Goal: Task Accomplishment & Management: Use online tool/utility

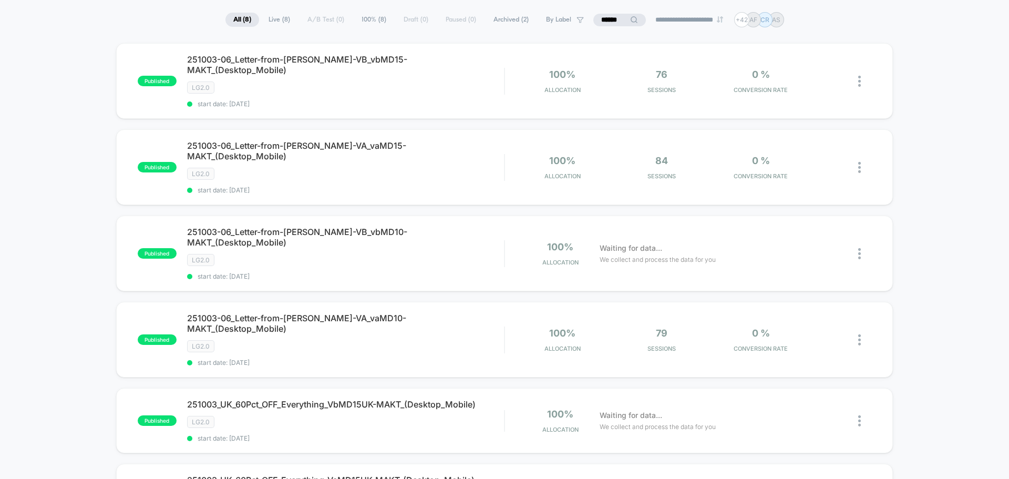
scroll to position [53, 0]
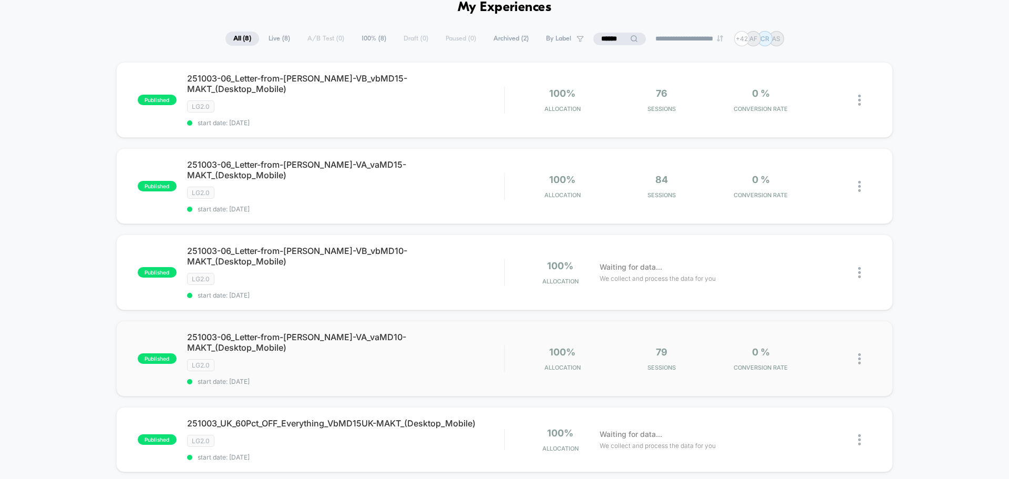
click at [860, 353] on img at bounding box center [859, 358] width 3 height 11
click at [796, 260] on div "Edit" at bounding box center [805, 262] width 95 height 24
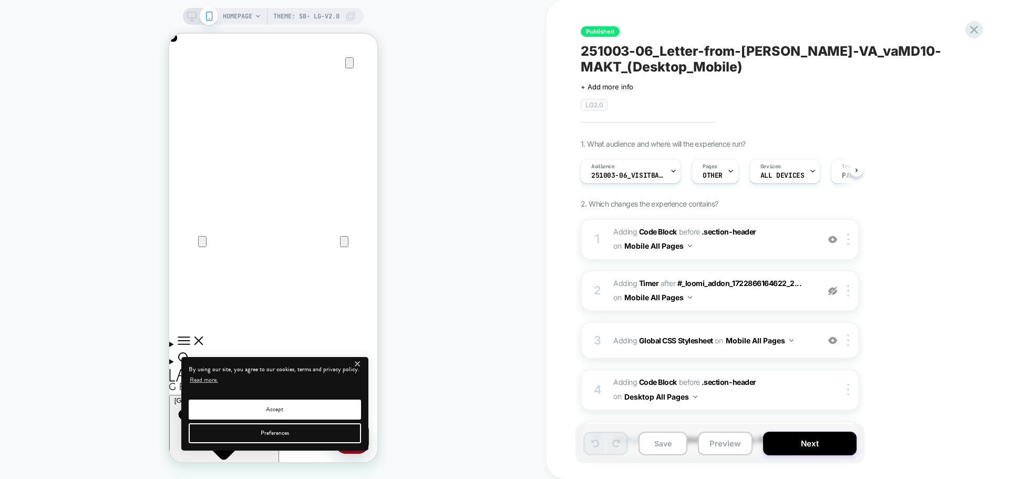
scroll to position [0, 208]
click at [744, 249] on span "Adding Code Block BEFORE .section-header .section-header on Mobile All Pages" at bounding box center [713, 239] width 200 height 28
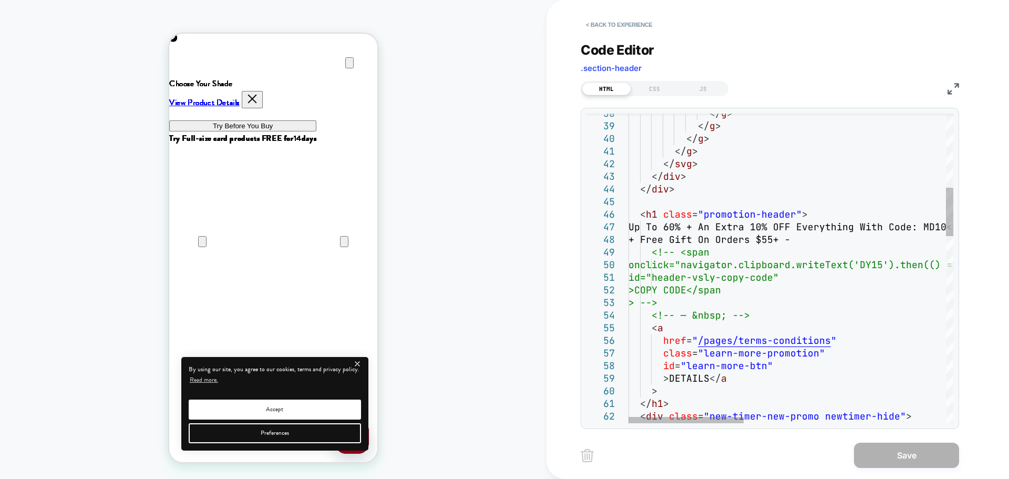
scroll to position [0, 0]
type textarea "**********"
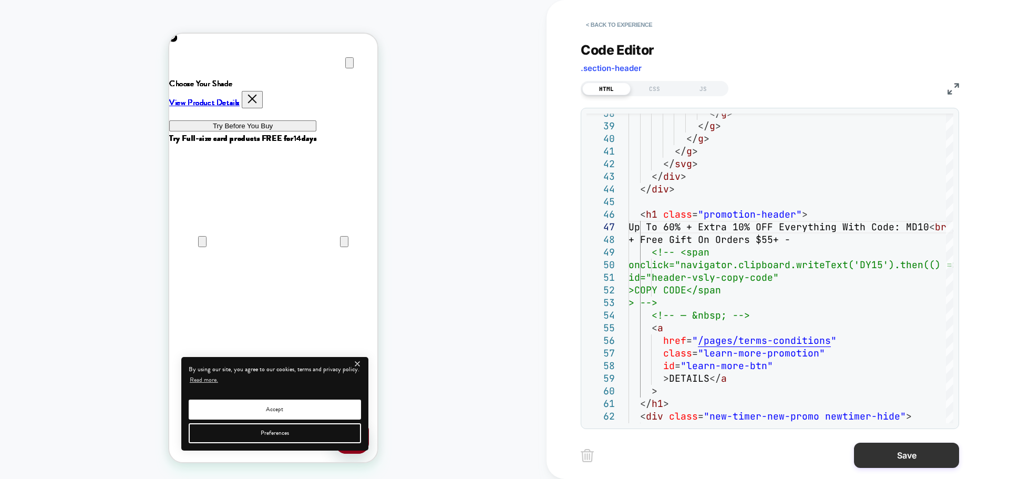
click at [914, 461] on button "Save" at bounding box center [906, 454] width 105 height 25
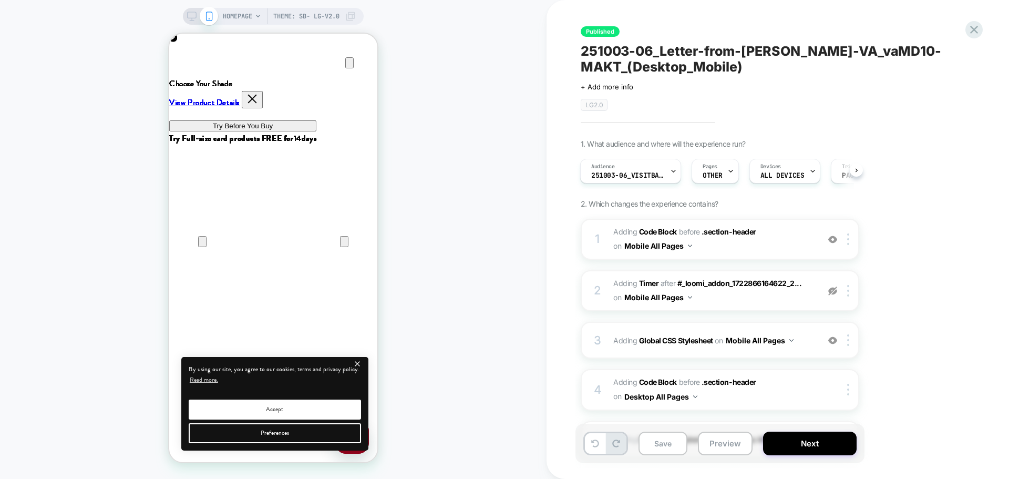
scroll to position [0, 208]
click at [188, 17] on icon at bounding box center [191, 16] width 9 height 9
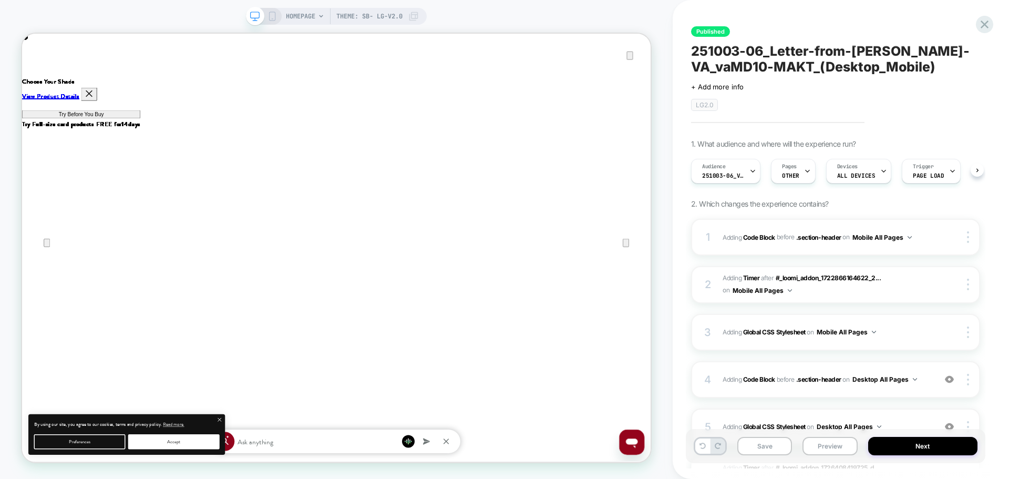
scroll to position [0, 1]
drag, startPoint x: 269, startPoint y: 19, endPoint x: 371, endPoint y: 29, distance: 101.8
click at [269, 19] on icon at bounding box center [271, 16] width 9 height 9
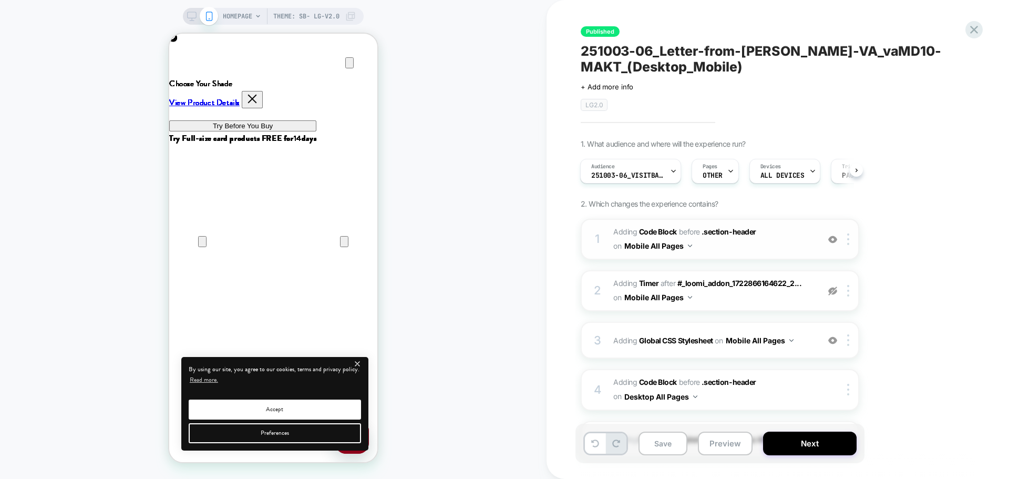
click at [738, 245] on span "Adding Code Block BEFORE .section-header .section-header on Mobile All Pages" at bounding box center [713, 239] width 200 height 28
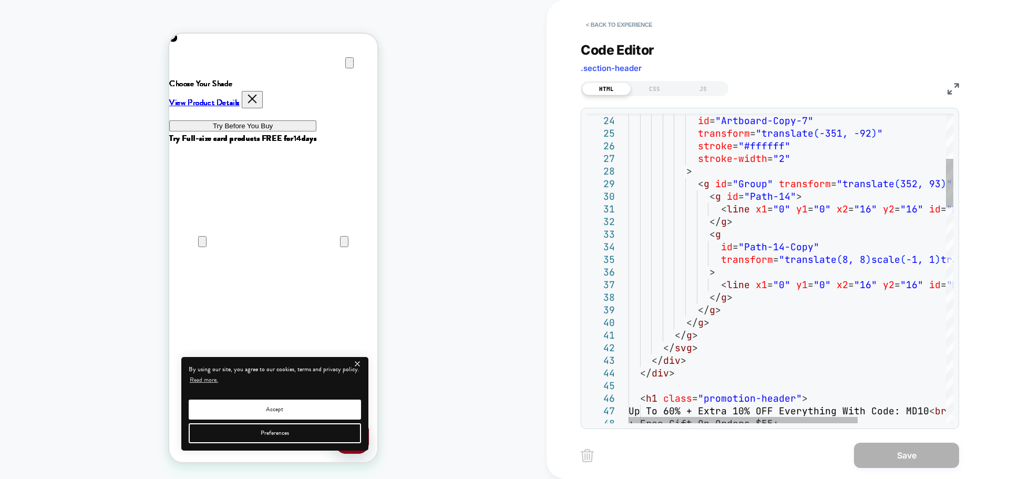
scroll to position [0, 208]
click at [646, 90] on div "CSS" at bounding box center [654, 88] width 48 height 13
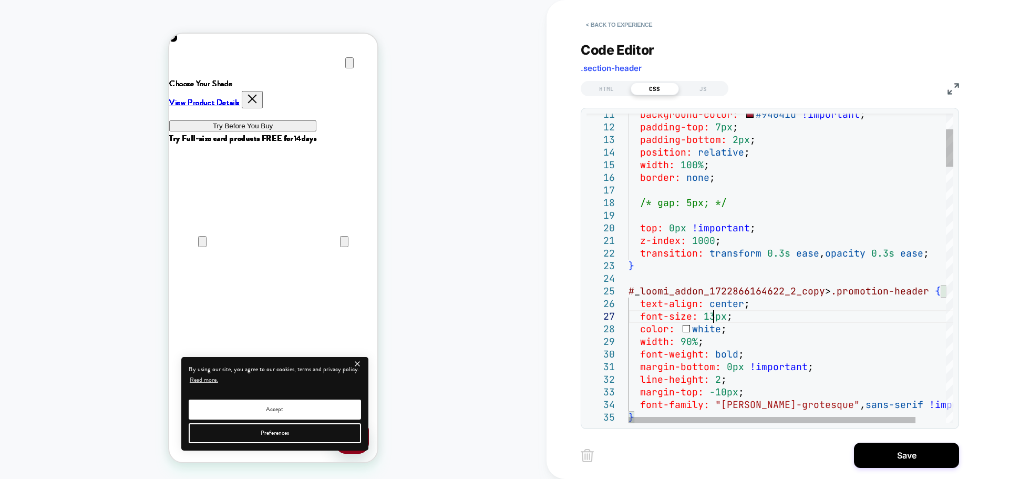
scroll to position [76, 85]
type textarea "**********"
click at [875, 452] on button "Save" at bounding box center [906, 454] width 105 height 25
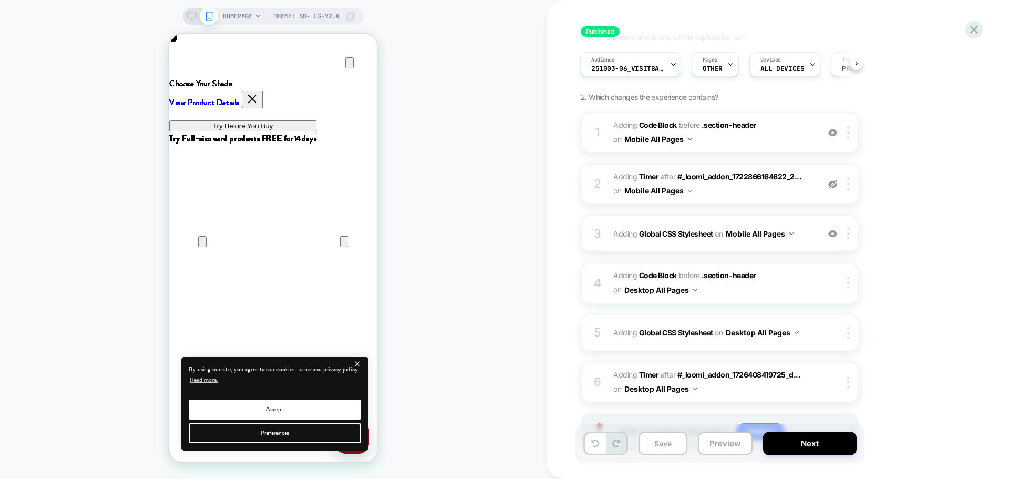
scroll to position [157, 0]
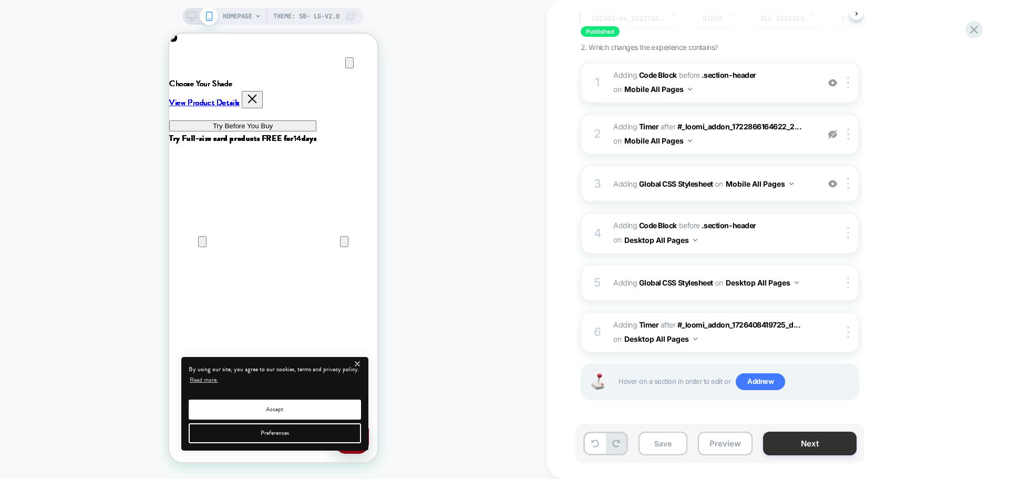
click at [771, 448] on button "Next" at bounding box center [810, 443] width 94 height 24
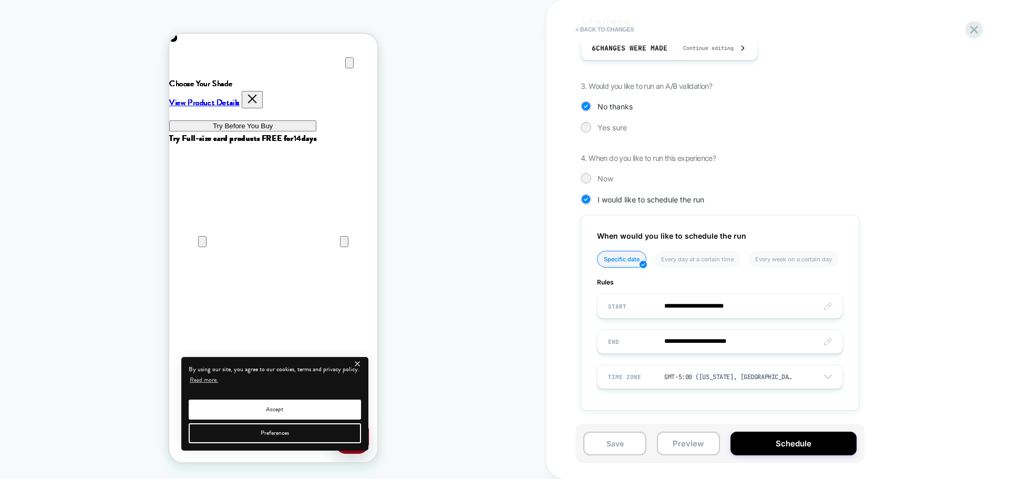
scroll to position [0, 208]
click at [752, 444] on button "Schedule" at bounding box center [793, 443] width 126 height 24
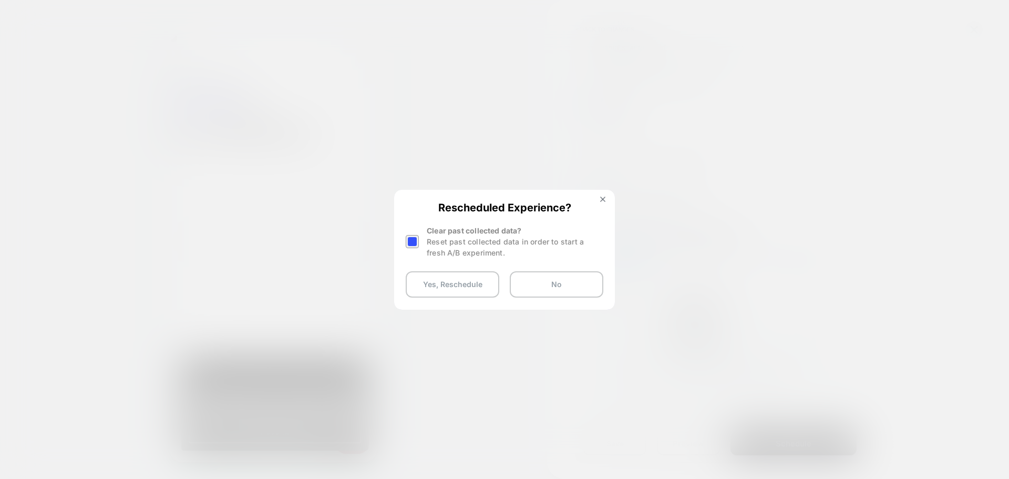
click at [415, 244] on div at bounding box center [412, 241] width 13 height 13
click at [431, 279] on button "Yes, Reschedule" at bounding box center [453, 284] width 94 height 26
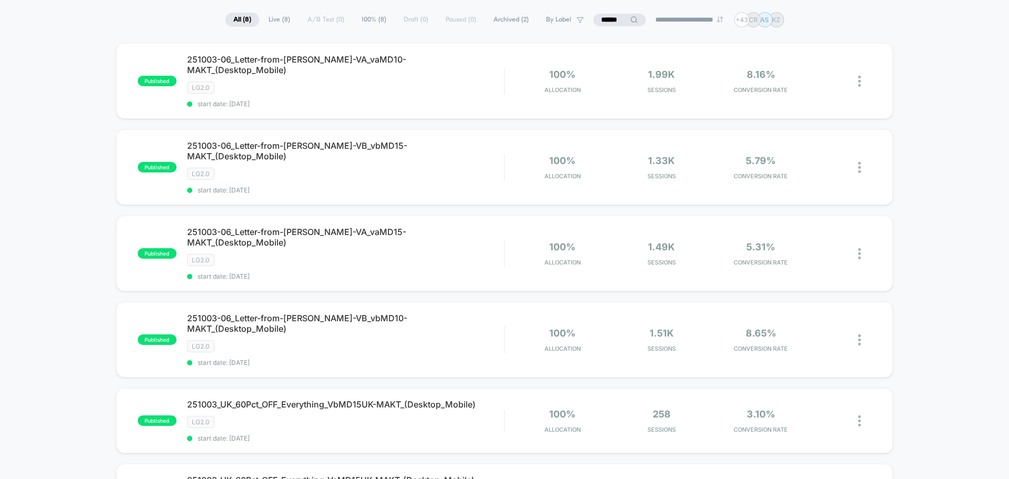
scroll to position [53, 0]
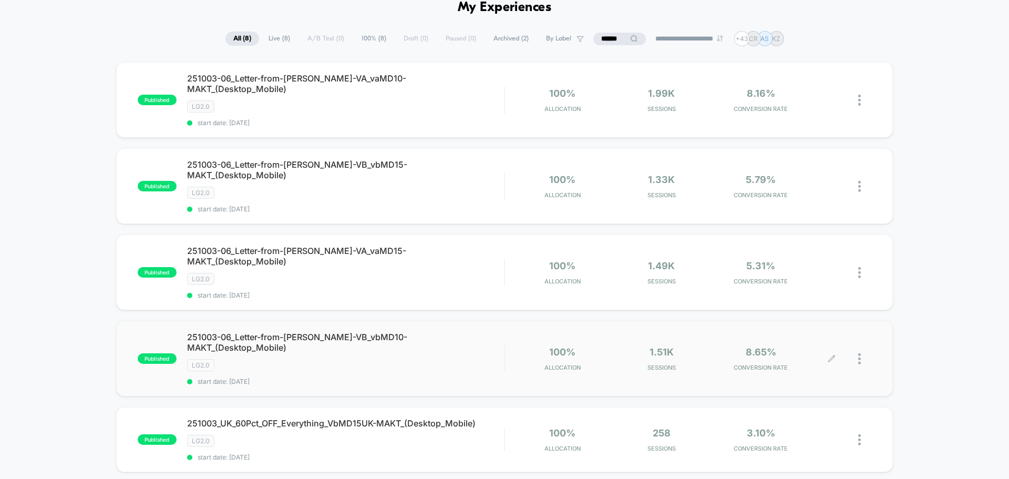
click at [861, 346] on div at bounding box center [864, 358] width 13 height 25
click at [784, 261] on div "Edit" at bounding box center [805, 262] width 95 height 24
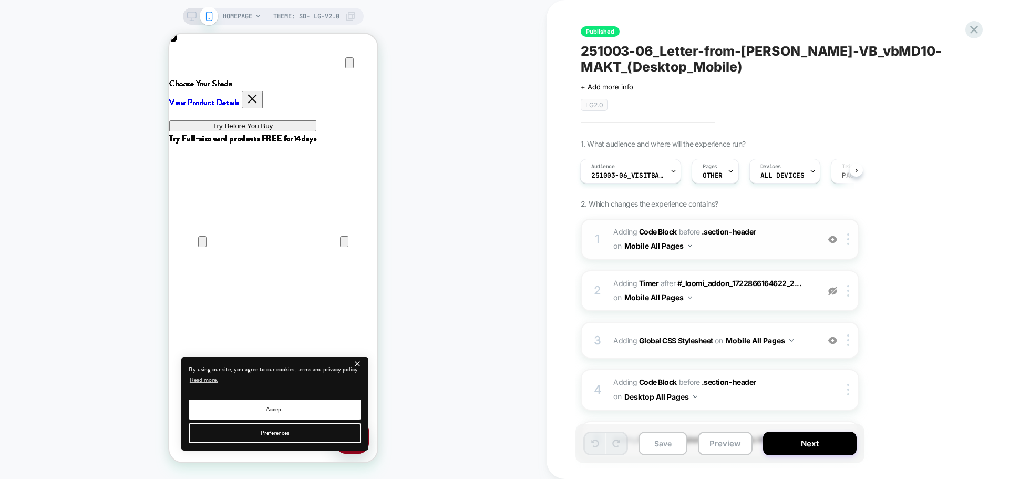
scroll to position [0, 416]
click at [740, 248] on span "Adding Code Block BEFORE .section-header .section-header on Mobile All Pages" at bounding box center [713, 239] width 200 height 28
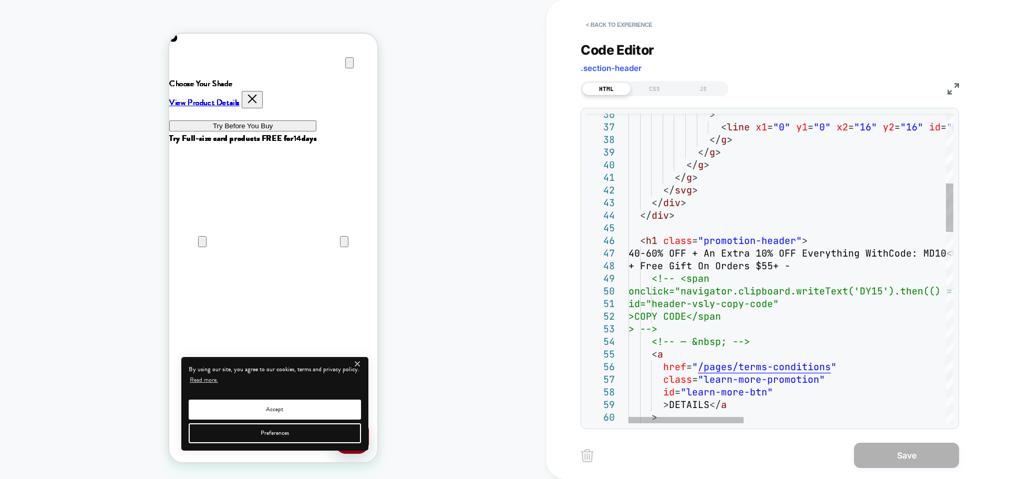
type textarea "**********"
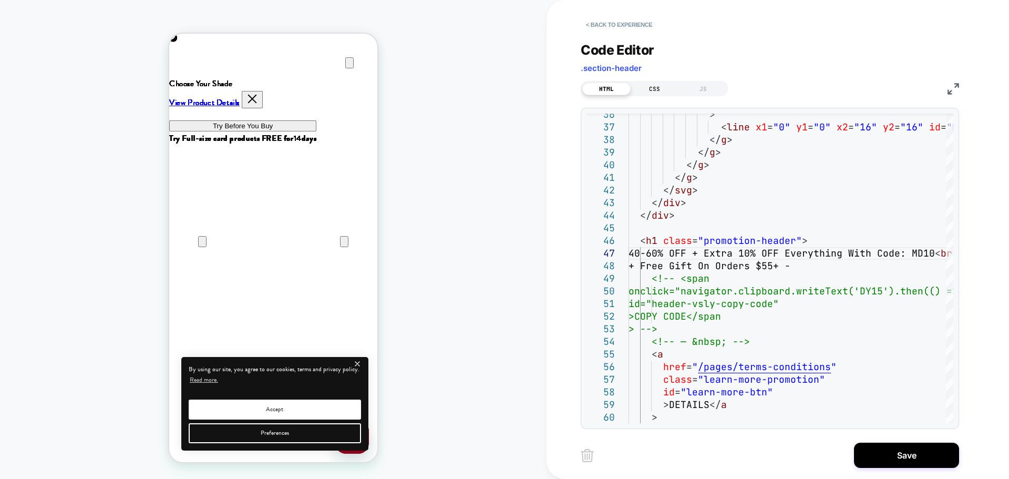
click at [650, 87] on div "CSS" at bounding box center [654, 88] width 48 height 13
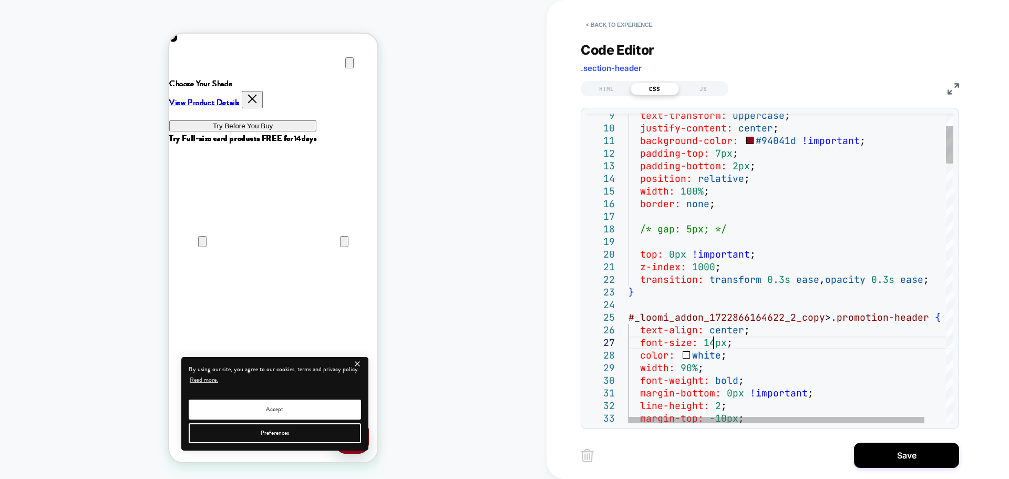
type textarea "**********"
click at [881, 453] on button "Save" at bounding box center [906, 454] width 105 height 25
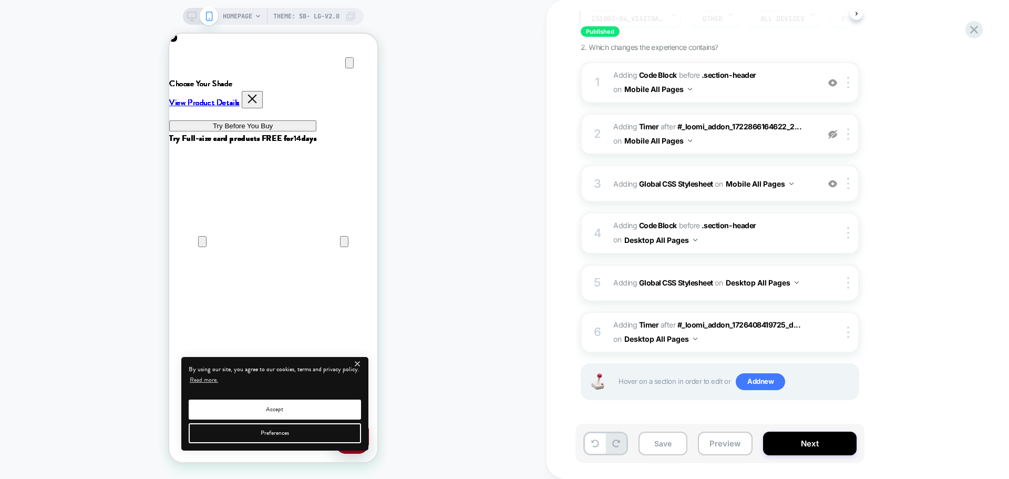
scroll to position [0, 416]
click at [781, 437] on button "Next" at bounding box center [810, 443] width 94 height 24
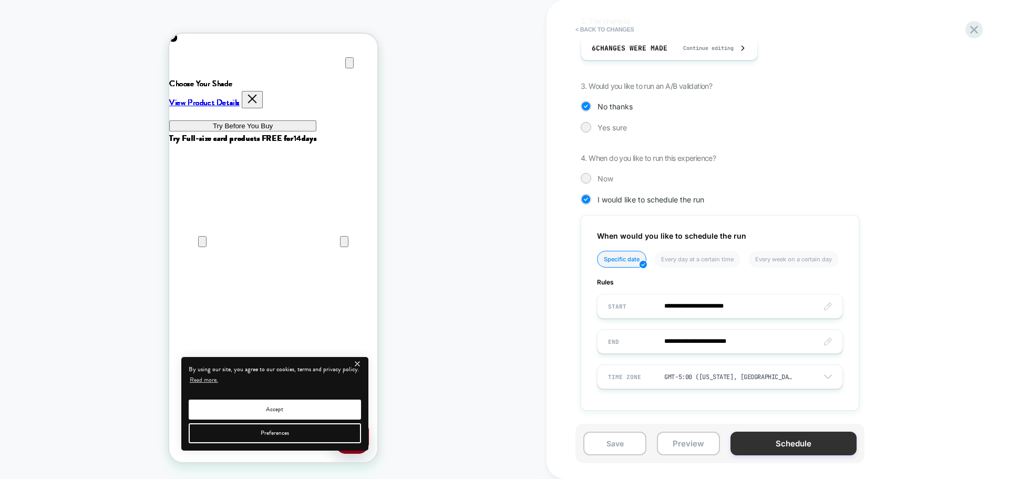
scroll to position [0, 0]
click at [742, 448] on button "Schedule" at bounding box center [793, 443] width 126 height 24
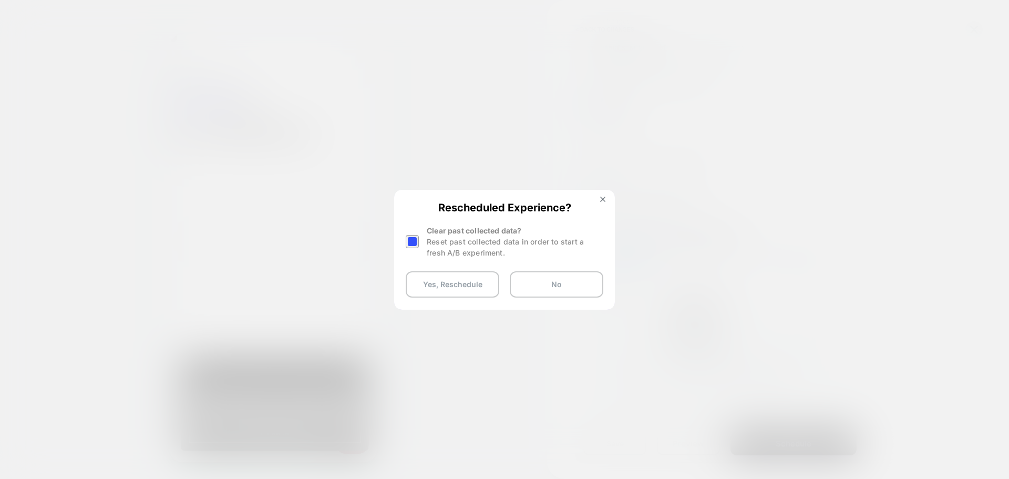
click at [415, 238] on div at bounding box center [412, 241] width 13 height 13
click at [451, 294] on button "Yes, Reschedule" at bounding box center [453, 284] width 94 height 26
click at [437, 283] on button "Yes, Reschedule" at bounding box center [453, 284] width 94 height 26
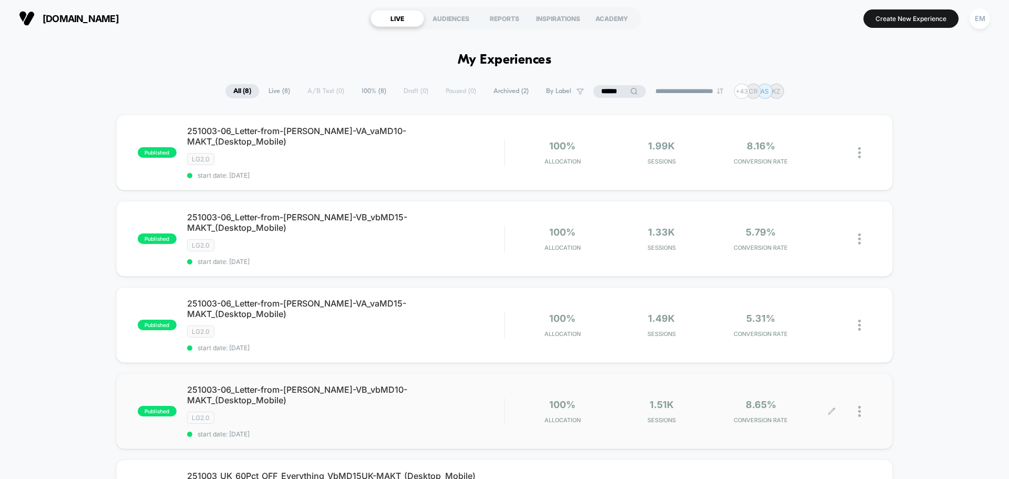
click at [863, 399] on div at bounding box center [864, 411] width 13 height 25
click at [796, 306] on div "Edit" at bounding box center [805, 314] width 95 height 24
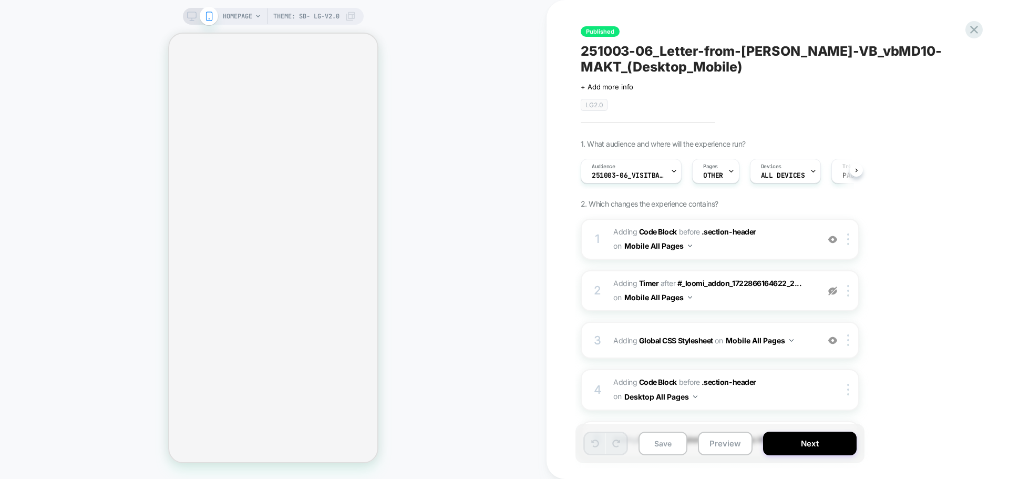
scroll to position [0, 1]
click at [772, 441] on button "Next" at bounding box center [810, 443] width 94 height 24
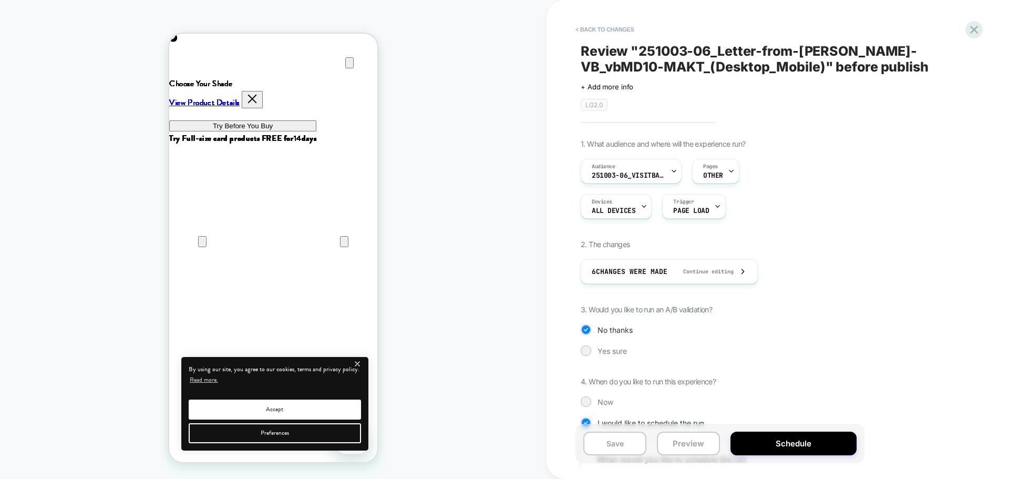
scroll to position [0, 416]
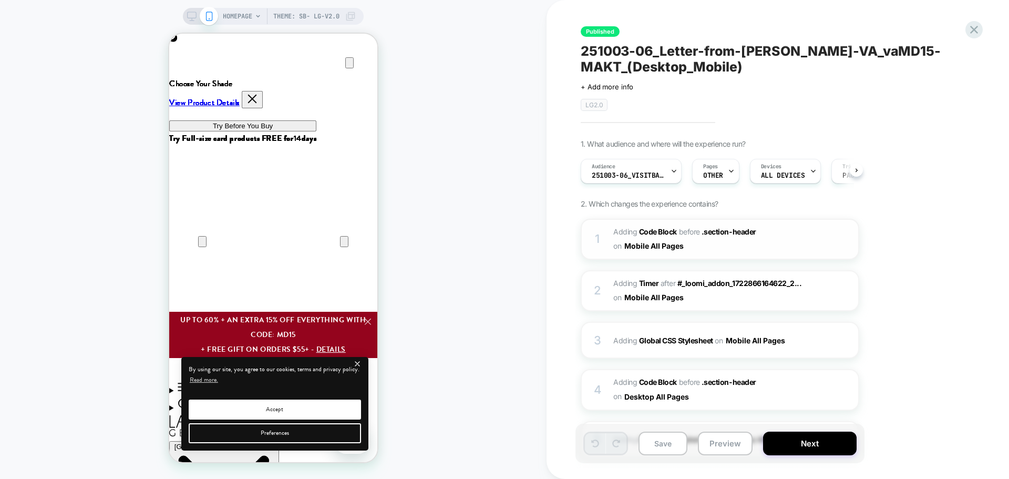
click at [726, 251] on span "Adding Code Block BEFORE .section-header .section-header on Mobile All Pages" at bounding box center [713, 239] width 200 height 28
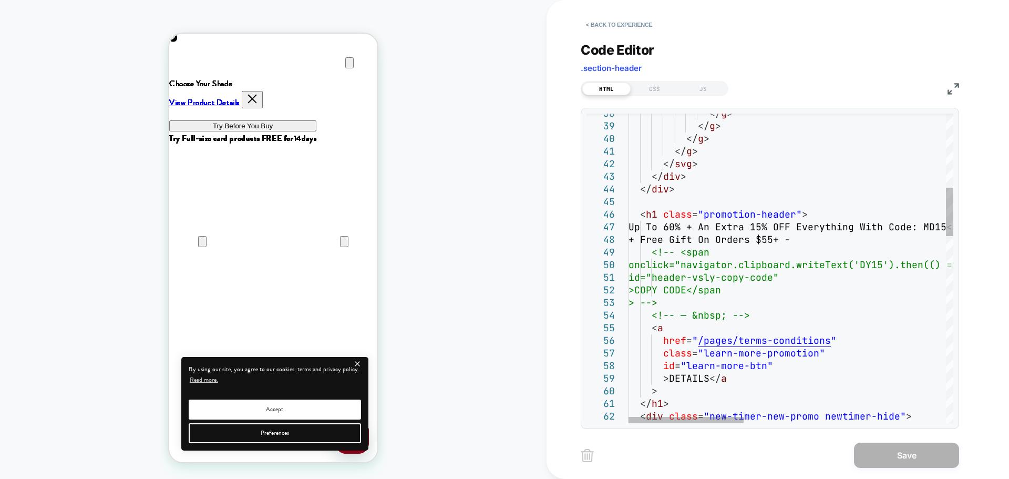
type textarea "**********"
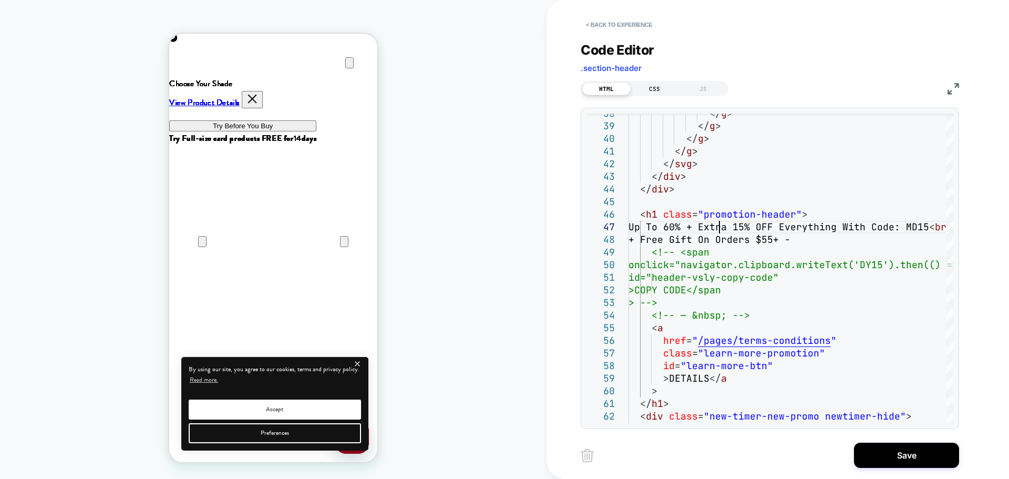
click at [654, 85] on div "CSS" at bounding box center [654, 88] width 48 height 13
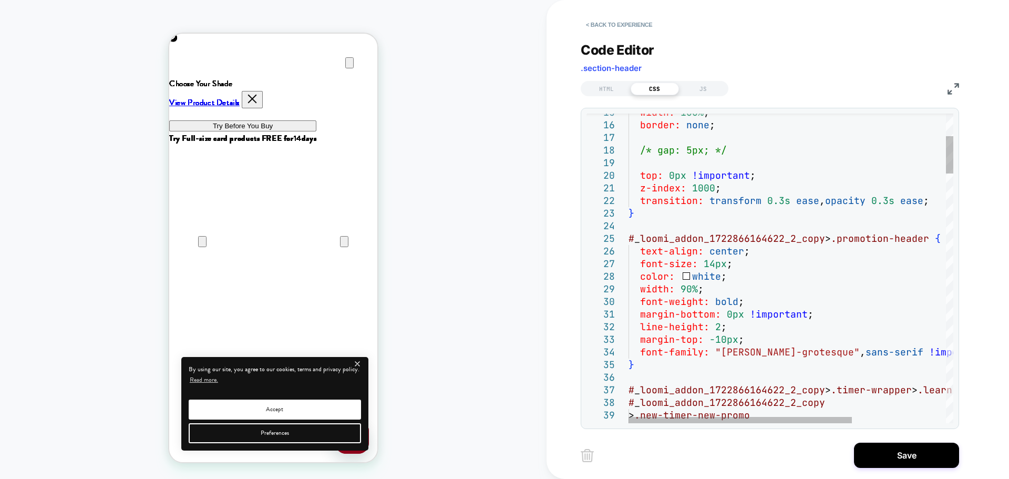
scroll to position [0, 0]
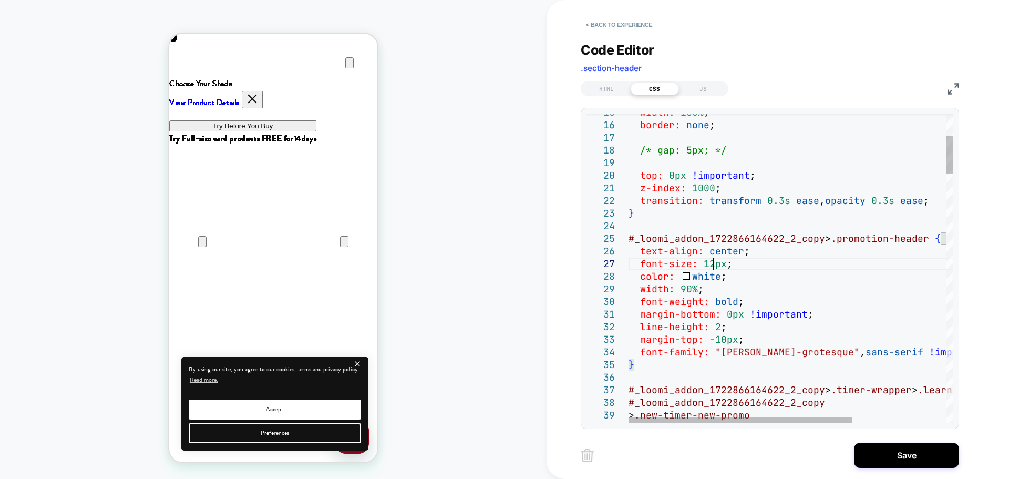
scroll to position [76, 85]
type textarea "**********"
click at [885, 452] on button "Save" at bounding box center [906, 454] width 105 height 25
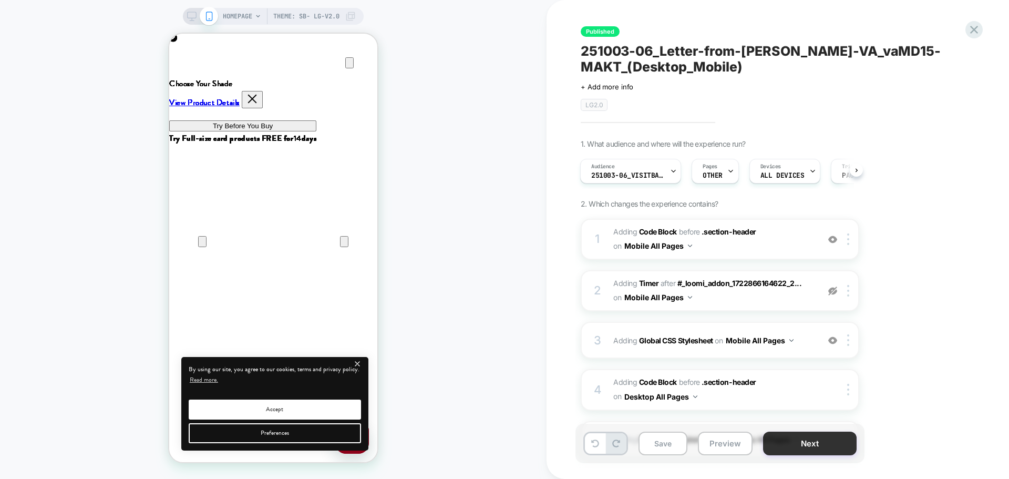
scroll to position [0, 208]
click at [773, 451] on button "Next" at bounding box center [810, 443] width 94 height 24
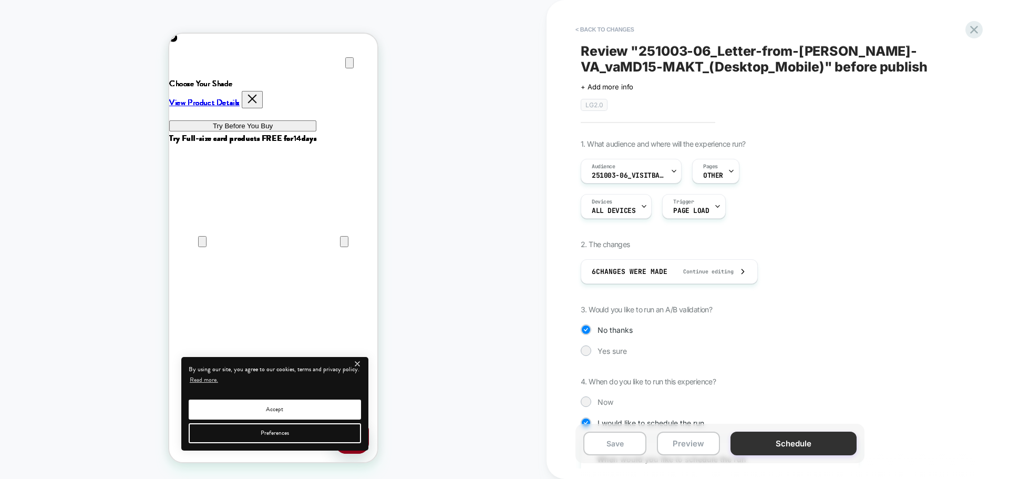
click at [738, 442] on button "Schedule" at bounding box center [793, 443] width 126 height 24
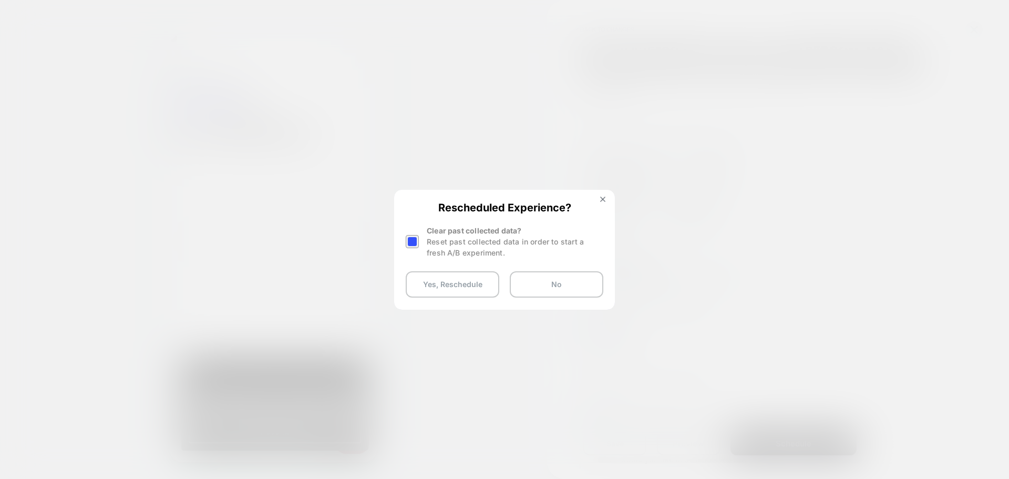
click at [413, 242] on div at bounding box center [412, 241] width 13 height 13
click at [431, 289] on button "Yes, Reschedule" at bounding box center [453, 284] width 94 height 26
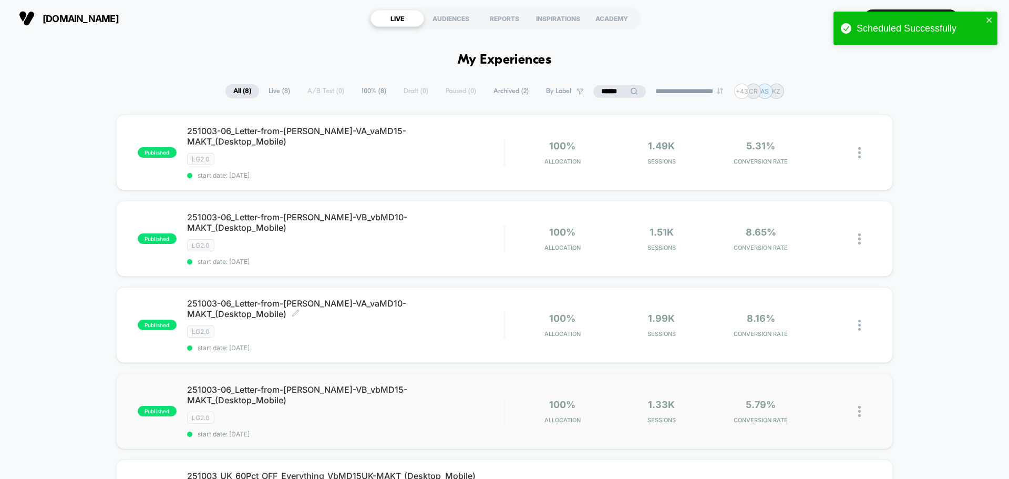
scroll to position [105, 0]
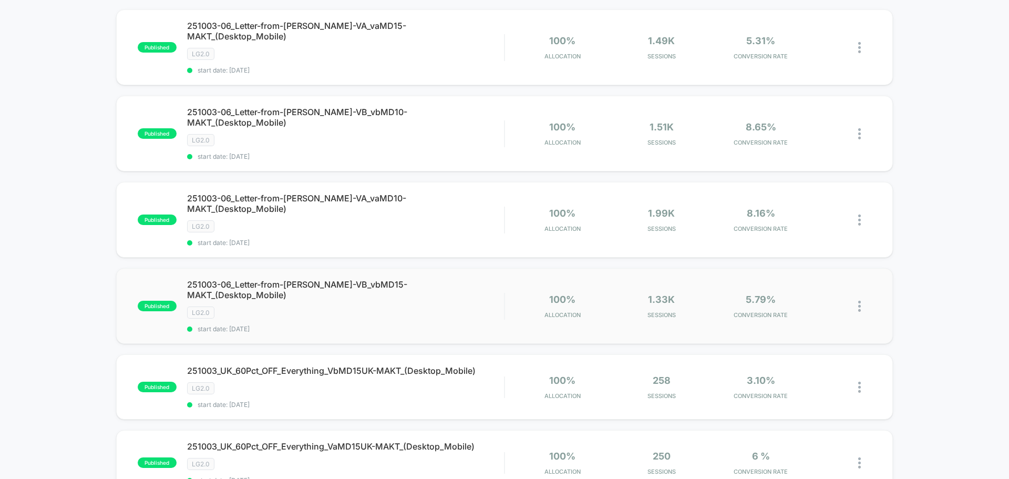
click at [859, 300] on img at bounding box center [859, 305] width 3 height 11
click at [790, 207] on div "Edit" at bounding box center [805, 209] width 95 height 24
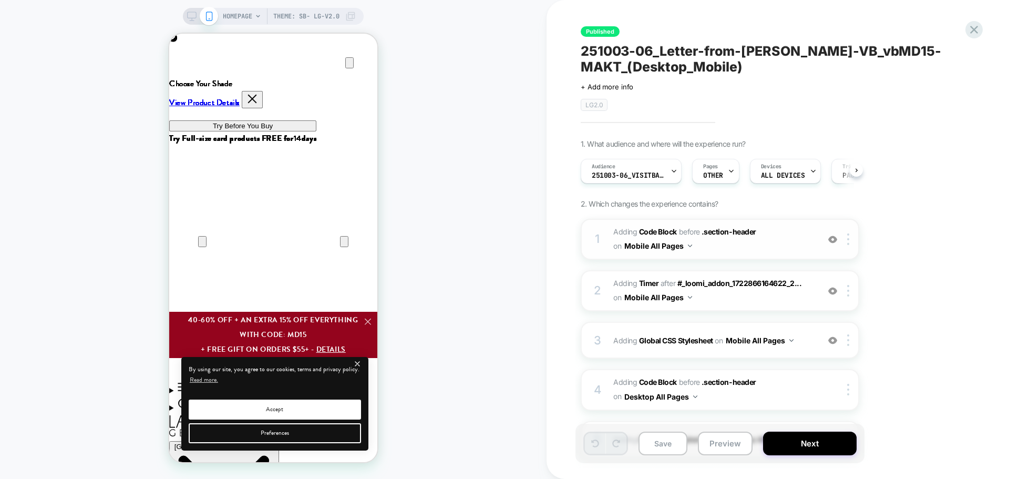
click at [731, 245] on span "Adding Code Block BEFORE .section-header .section-header on Mobile All Pages" at bounding box center [713, 239] width 200 height 28
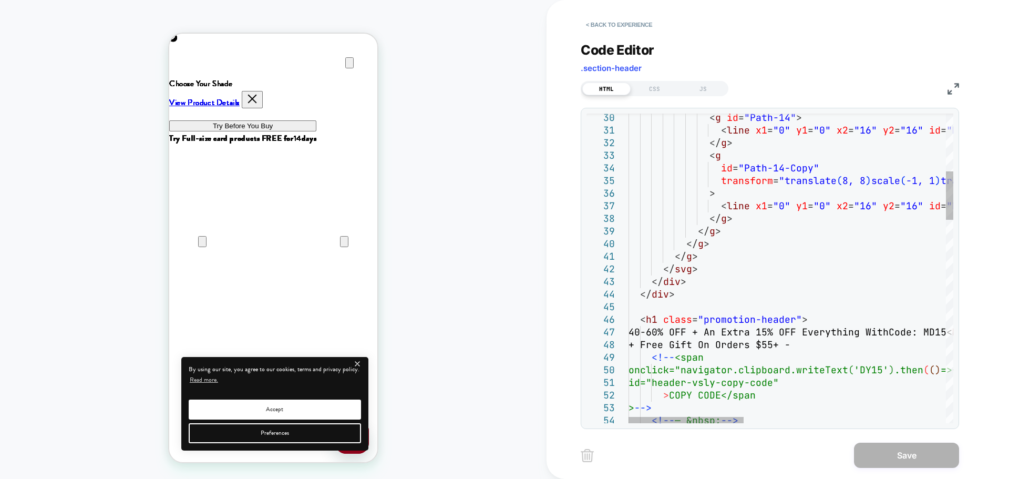
type textarea "**********"
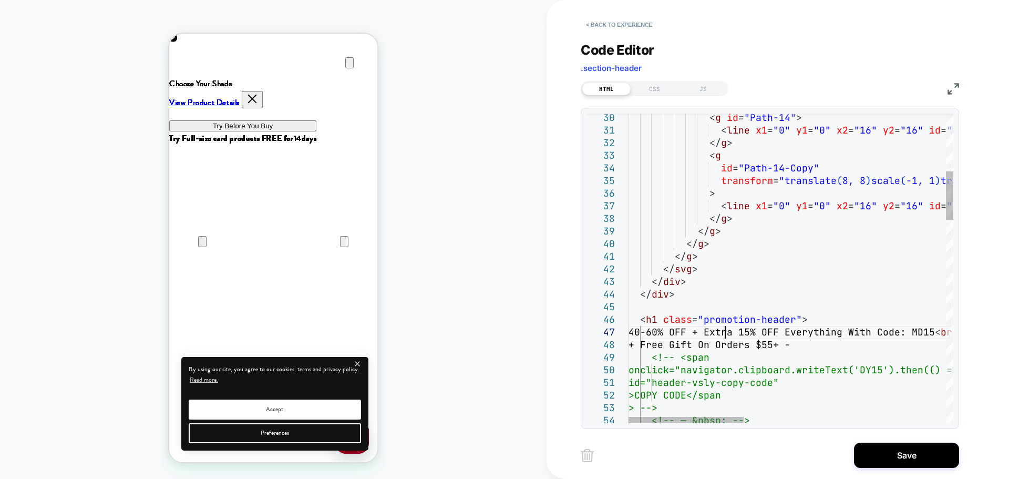
scroll to position [0, 416]
click at [650, 86] on div "CSS" at bounding box center [654, 88] width 48 height 13
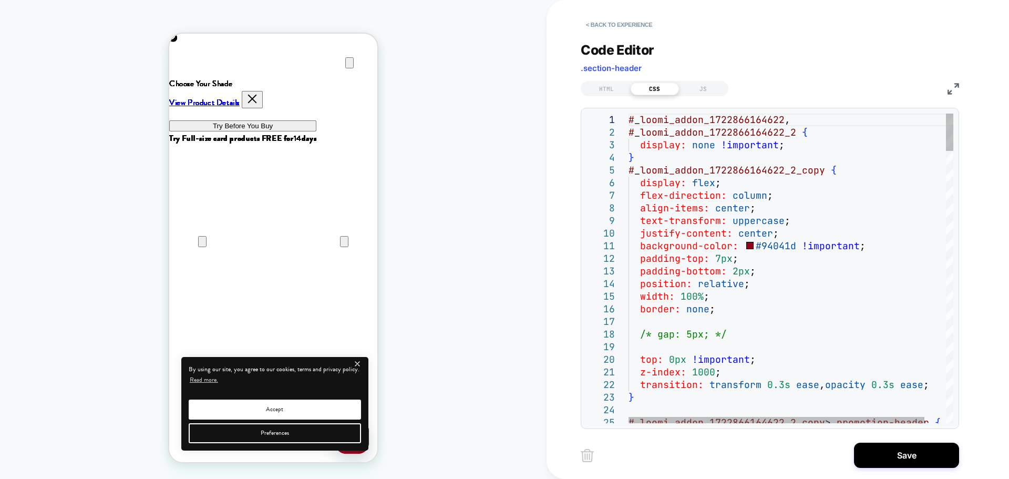
scroll to position [0, 0]
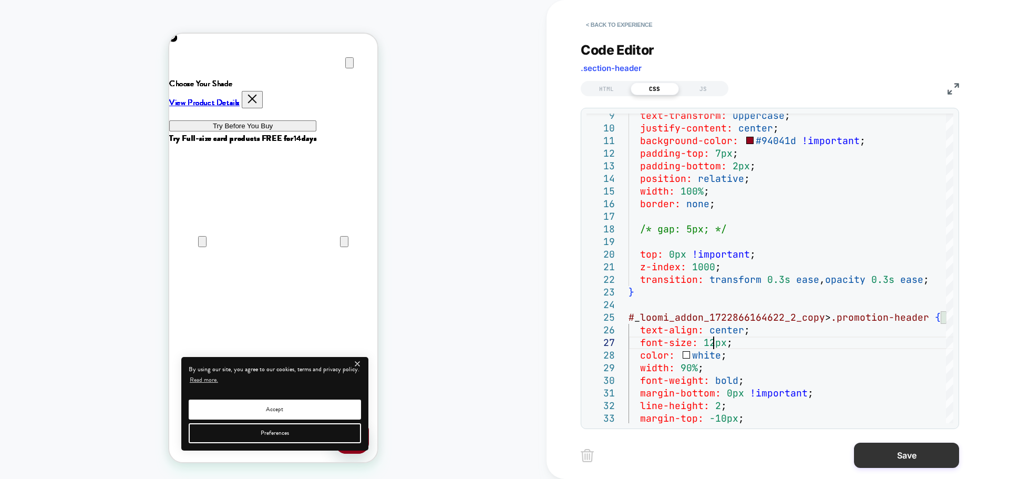
type textarea "**********"
click at [897, 446] on button "Save" at bounding box center [906, 454] width 105 height 25
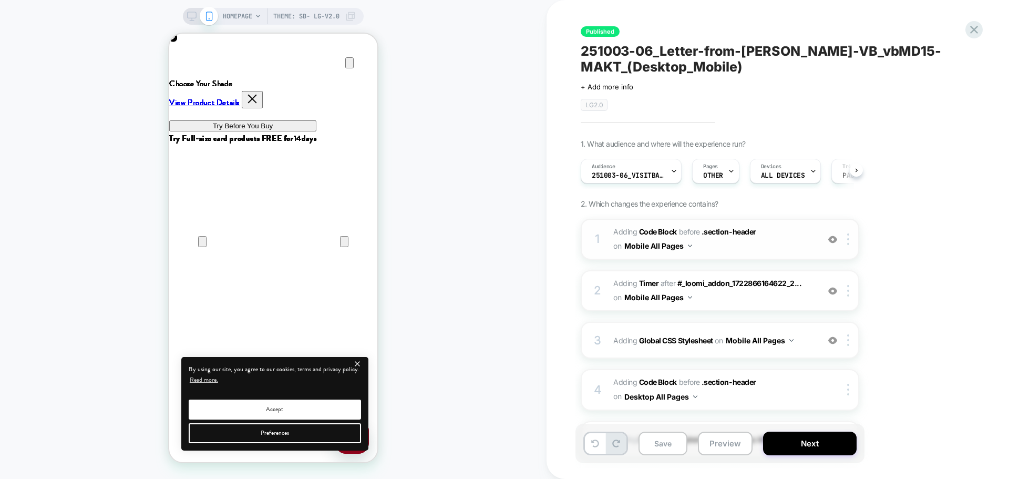
scroll to position [0, 1]
click at [748, 247] on span "Adding Code Block BEFORE .section-header .section-header on Mobile All Pages" at bounding box center [713, 239] width 200 height 28
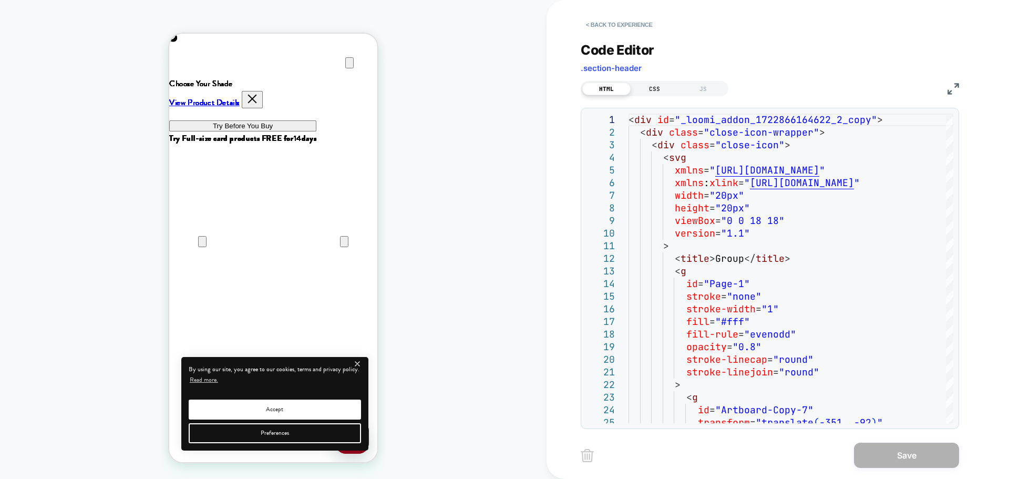
click at [655, 91] on div "CSS" at bounding box center [654, 88] width 48 height 13
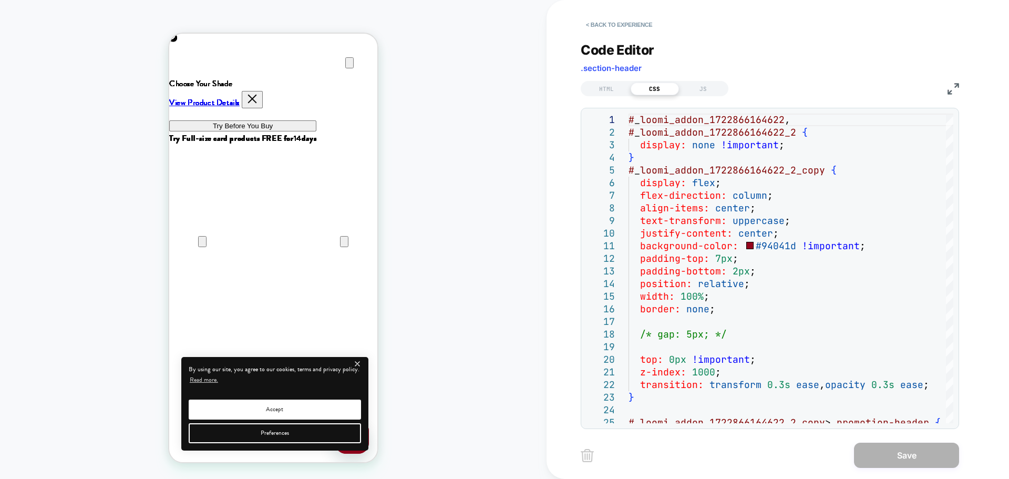
scroll to position [0, 416]
click at [607, 27] on button "< Back to experience" at bounding box center [618, 24] width 77 height 17
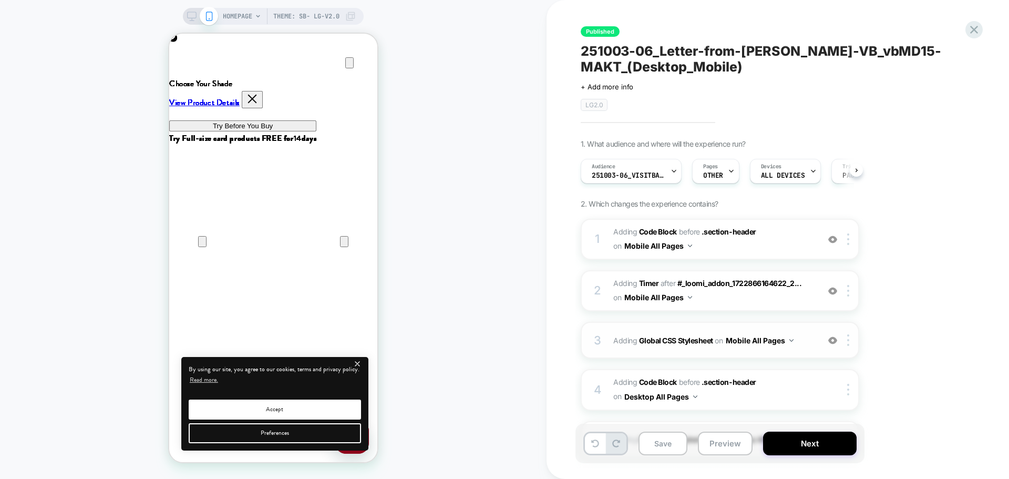
scroll to position [0, 1]
click at [786, 445] on button "Next" at bounding box center [810, 443] width 94 height 24
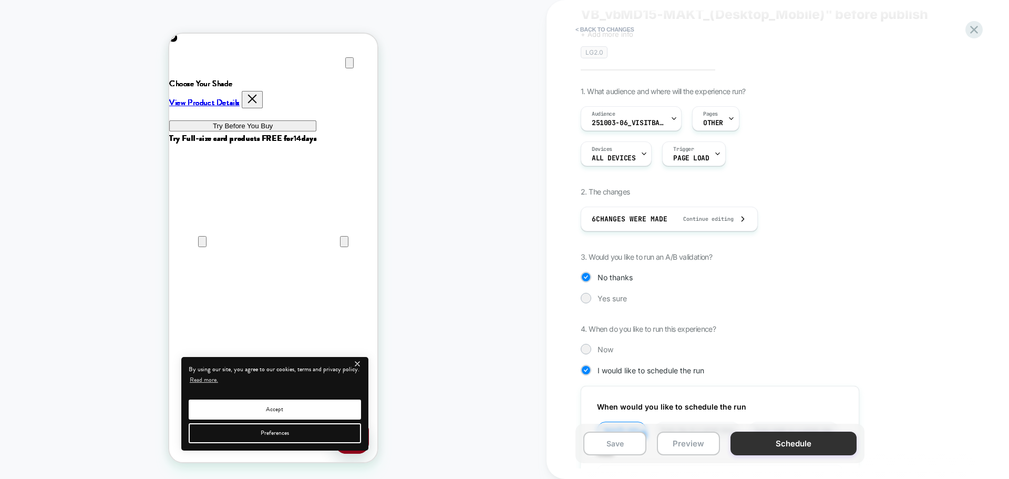
scroll to position [0, 0]
click at [749, 443] on button "Schedule" at bounding box center [793, 443] width 126 height 24
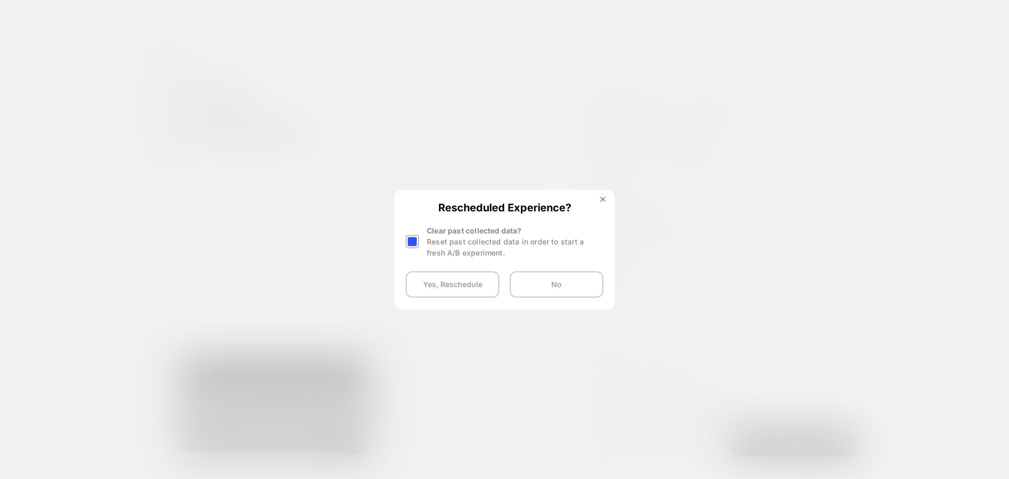
click at [415, 238] on div at bounding box center [412, 241] width 13 height 13
